Goal: Find specific page/section: Find specific page/section

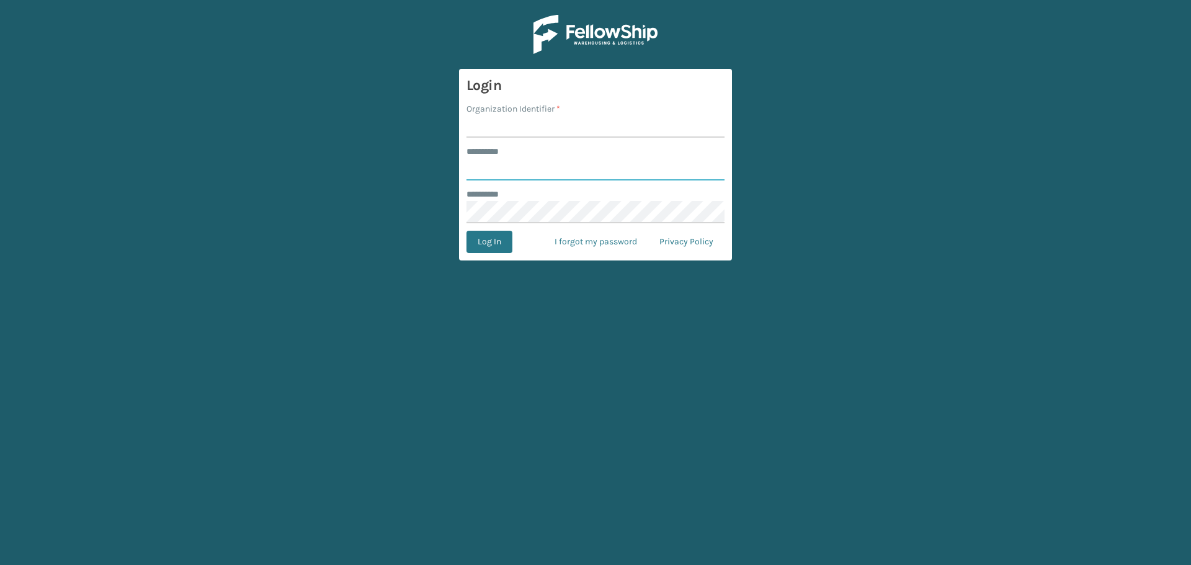
type input "******"
click at [518, 123] on input "Organization Identifier *" at bounding box center [595, 126] width 258 height 22
type input "SuperAdminOrganization"
click at [474, 253] on button "Log In" at bounding box center [489, 242] width 46 height 22
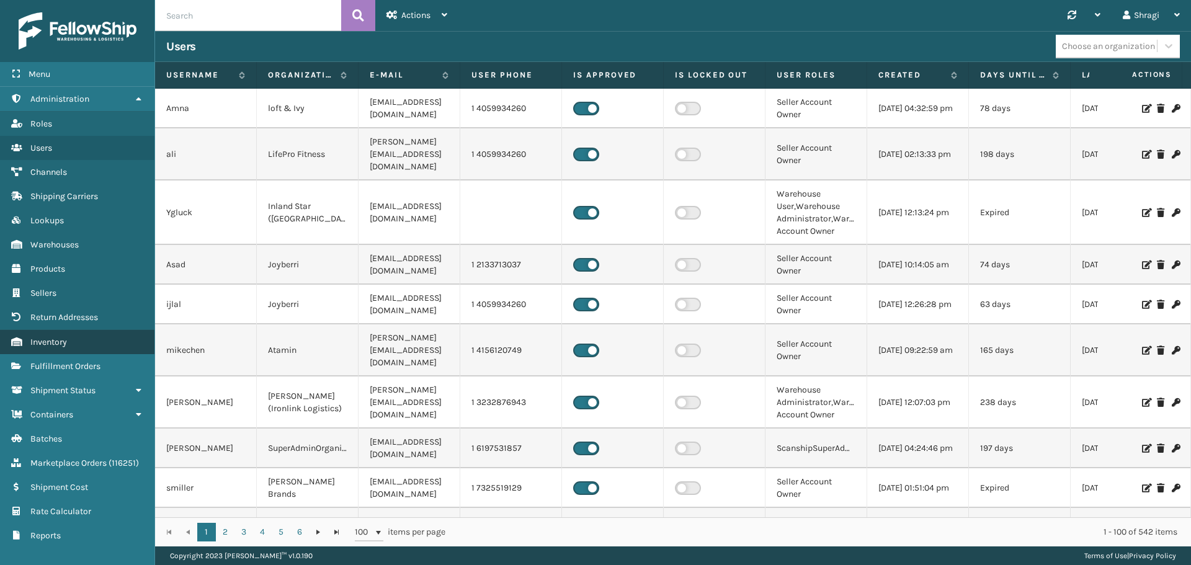
click at [81, 345] on link "Inventory" at bounding box center [77, 342] width 154 height 24
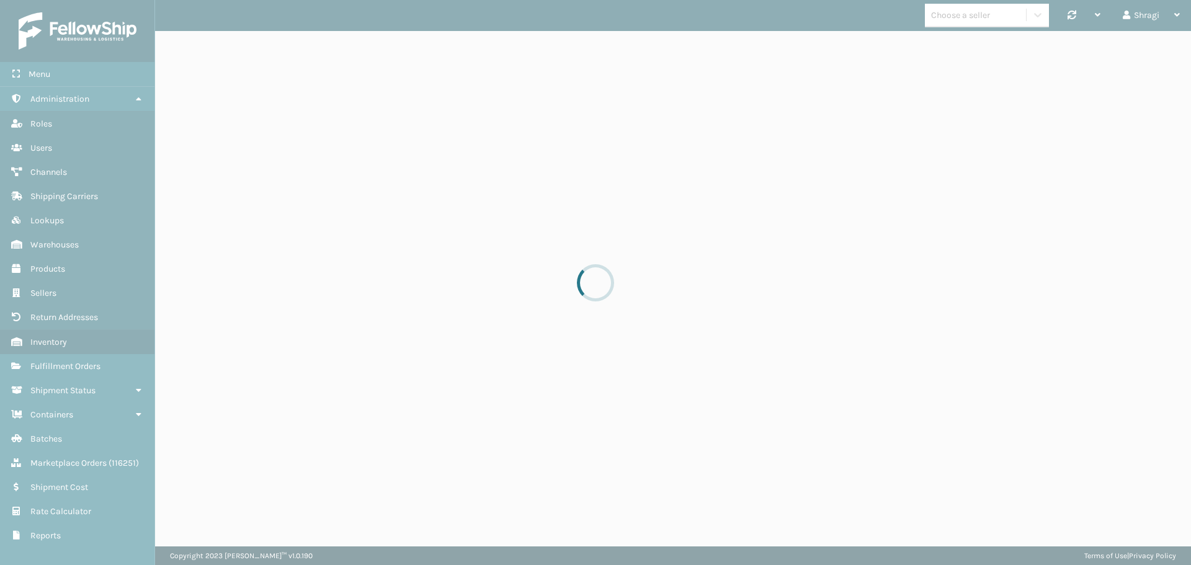
click at [70, 345] on div at bounding box center [595, 282] width 1191 height 565
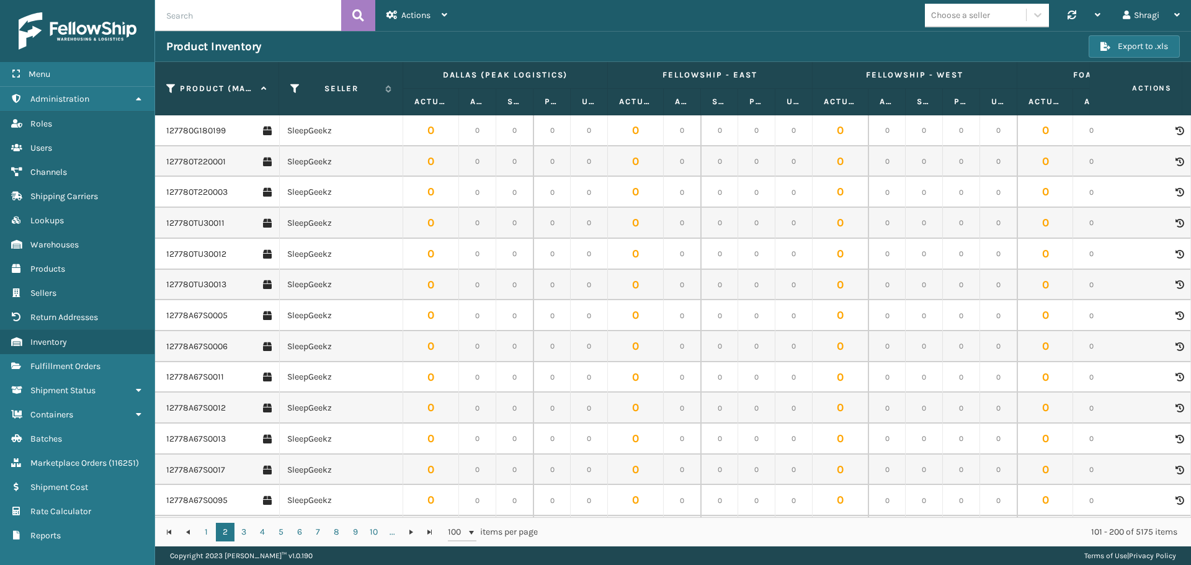
click at [368, 187] on td "SleepGeekz" at bounding box center [341, 192] width 124 height 31
click at [357, 213] on td "SleepGeekz" at bounding box center [341, 223] width 124 height 31
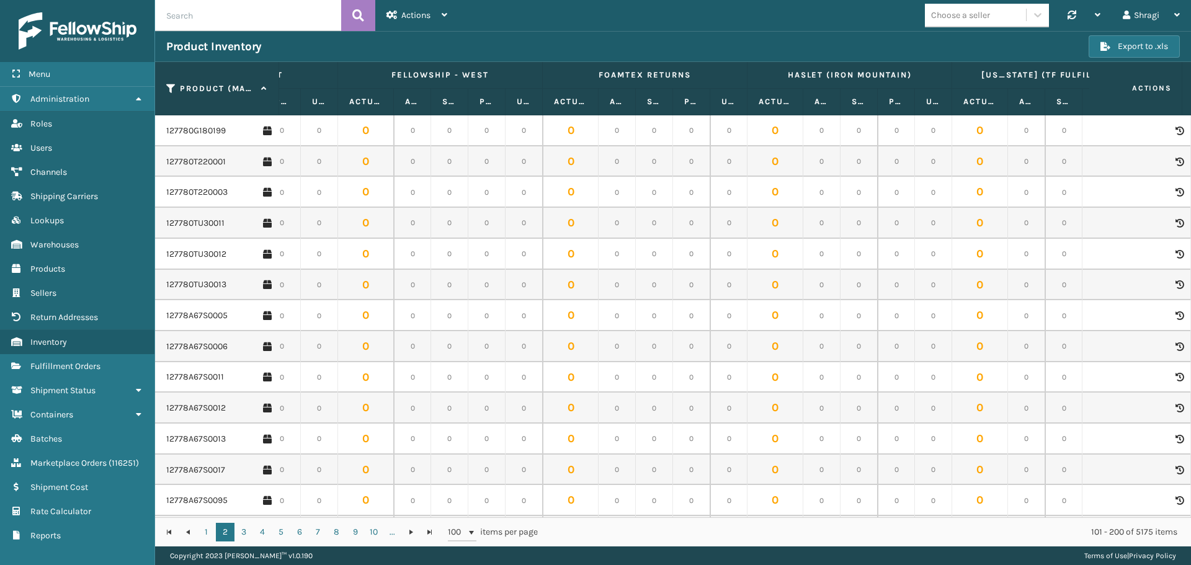
scroll to position [0, 559]
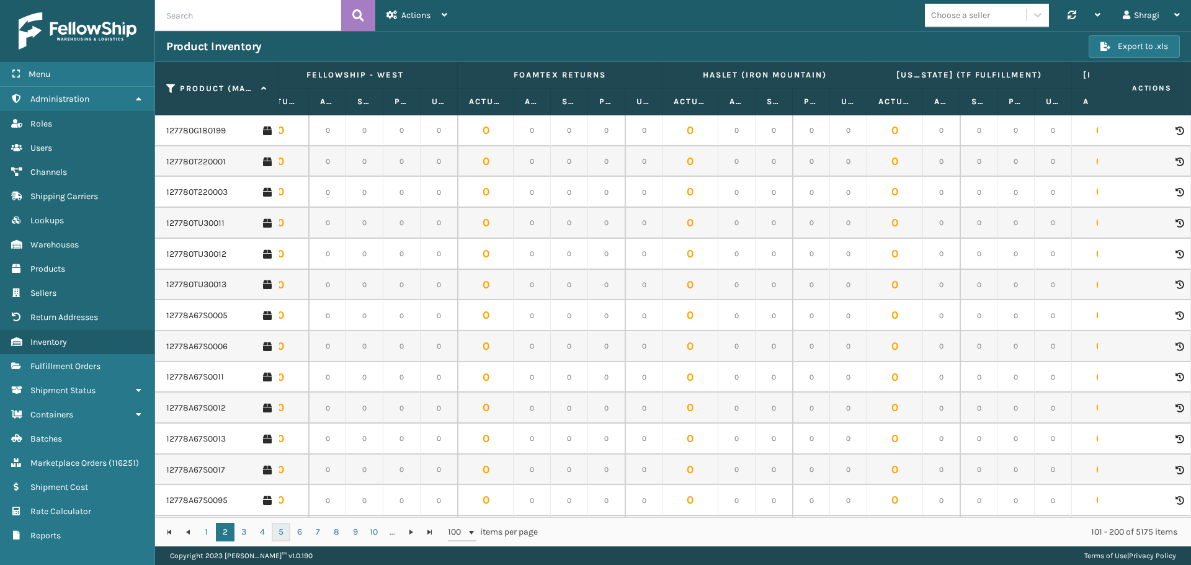
click at [283, 531] on link "5" at bounding box center [281, 532] width 19 height 19
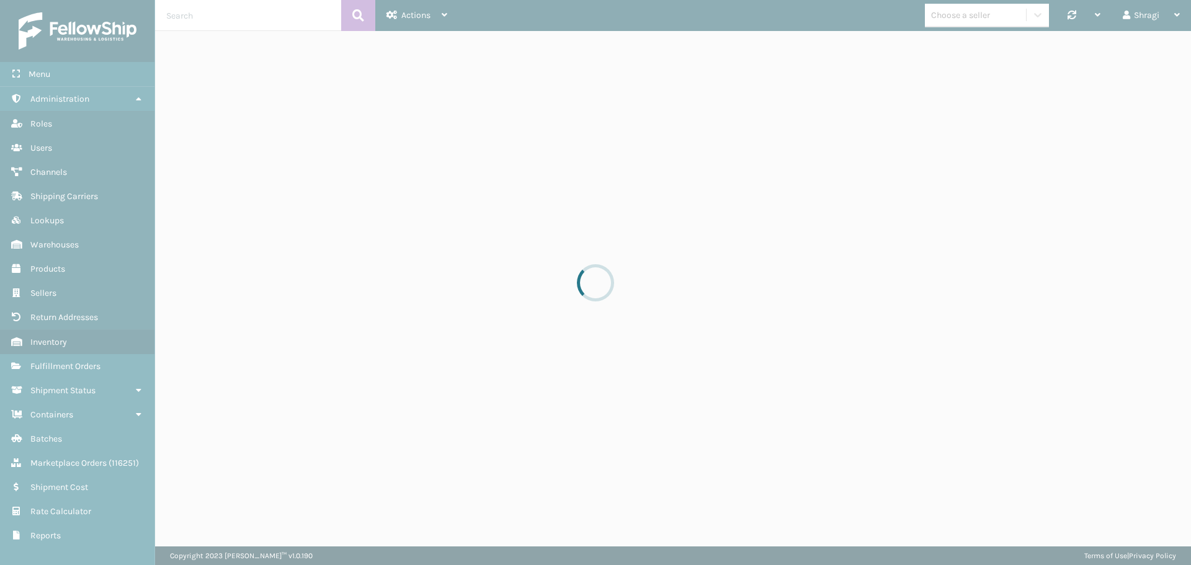
click at [279, 533] on div at bounding box center [595, 282] width 1191 height 565
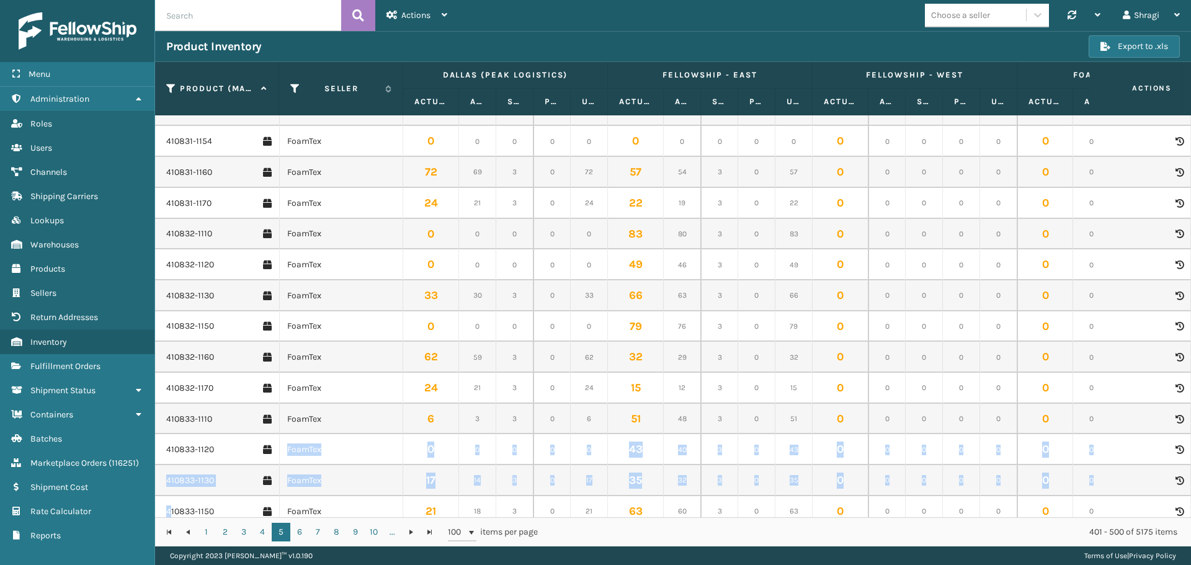
scroll to position [66, 0]
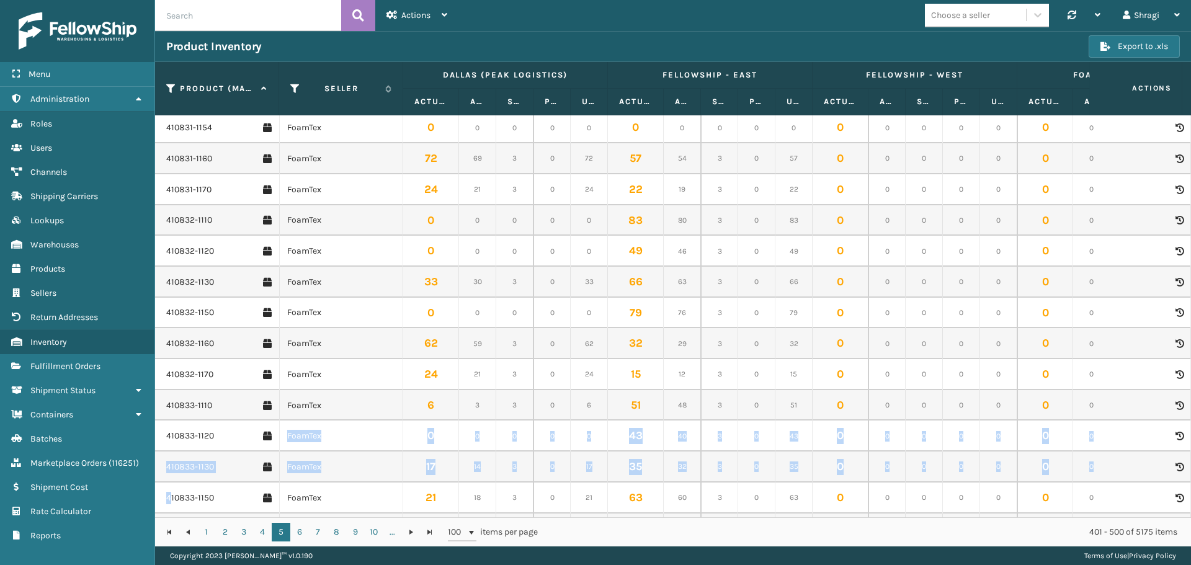
drag, startPoint x: 217, startPoint y: 496, endPoint x: 169, endPoint y: 496, distance: 47.8
click at [176, 497] on link "410833-1150" at bounding box center [190, 497] width 48 height 12
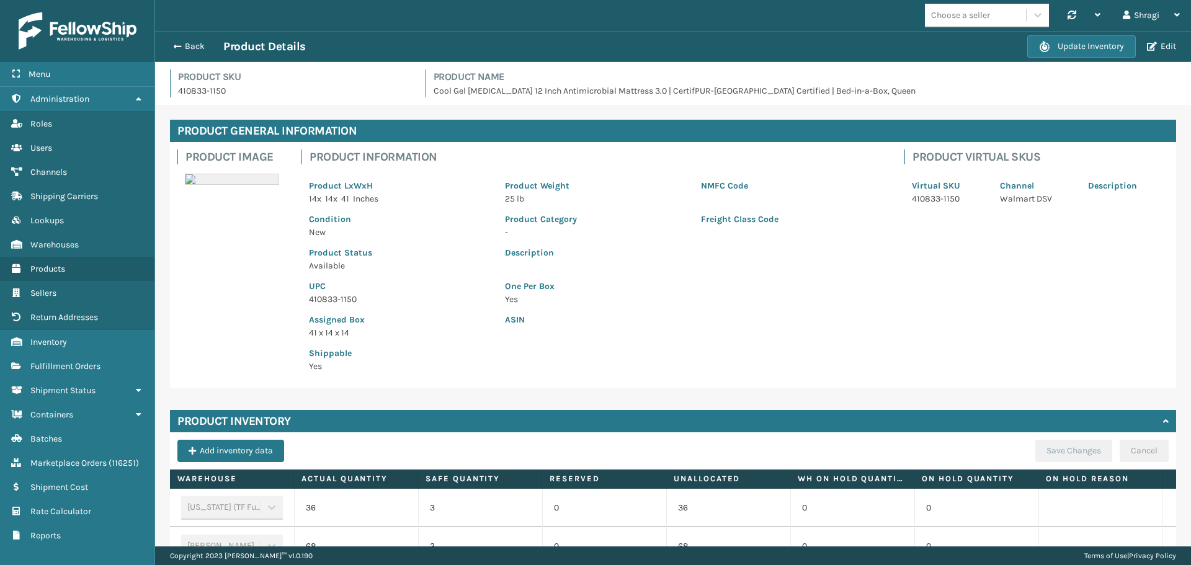
click at [205, 501] on div "[US_STATE] (TF Fulfillment)" at bounding box center [232, 508] width 102 height 24
click at [215, 500] on div "[US_STATE] (TF Fulfillment)" at bounding box center [232, 508] width 102 height 24
click at [228, 306] on div "Product Image Product Information Product LxWxH 14 x 14 x 41 Inches Product Wei…" at bounding box center [673, 265] width 1006 height 246
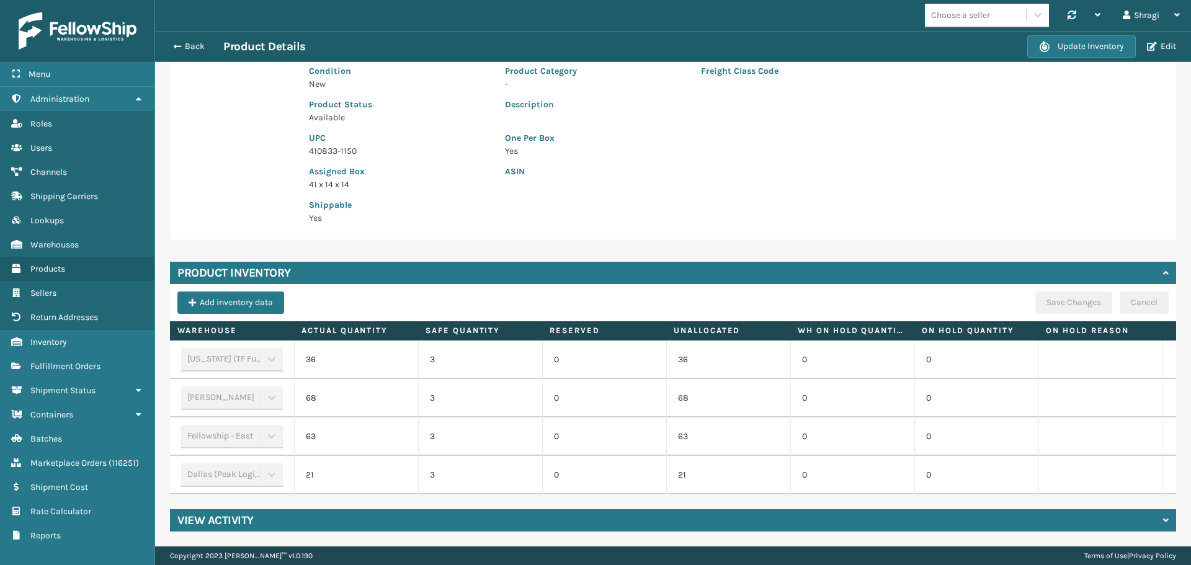
scroll to position [158, 0]
click at [629, 522] on div "View Activity" at bounding box center [673, 520] width 1006 height 22
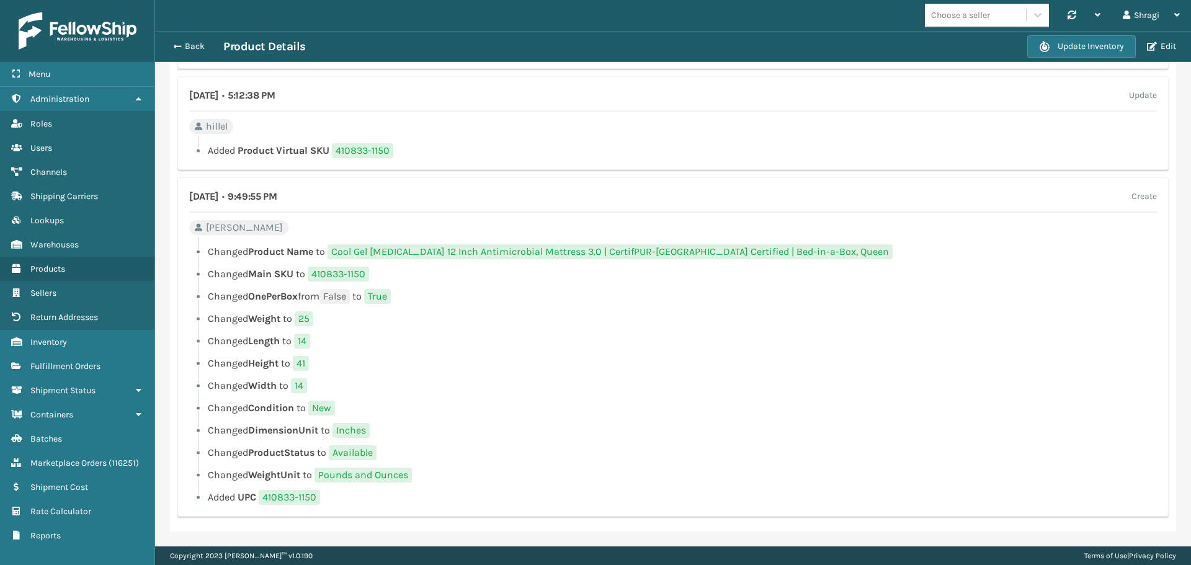
scroll to position [719, 0]
drag, startPoint x: 1186, startPoint y: 536, endPoint x: 314, endPoint y: 301, distance: 903.3
click at [314, 301] on li "Changed OnePerBox from False to True" at bounding box center [672, 296] width 967 height 15
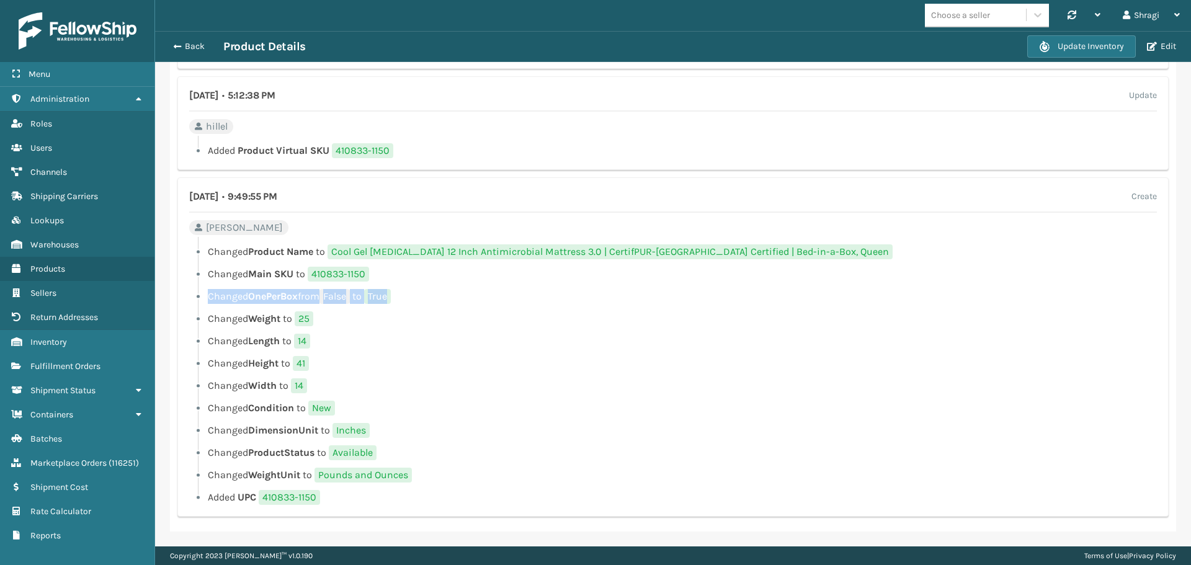
click at [314, 301] on li "Changed OnePerBox from False to True" at bounding box center [672, 296] width 967 height 15
click at [318, 304] on li "Changed OnePerBox from False to True" at bounding box center [672, 296] width 967 height 15
click at [923, 322] on li "Changed Weight to 25" at bounding box center [672, 318] width 967 height 15
